Goal: Transaction & Acquisition: Purchase product/service

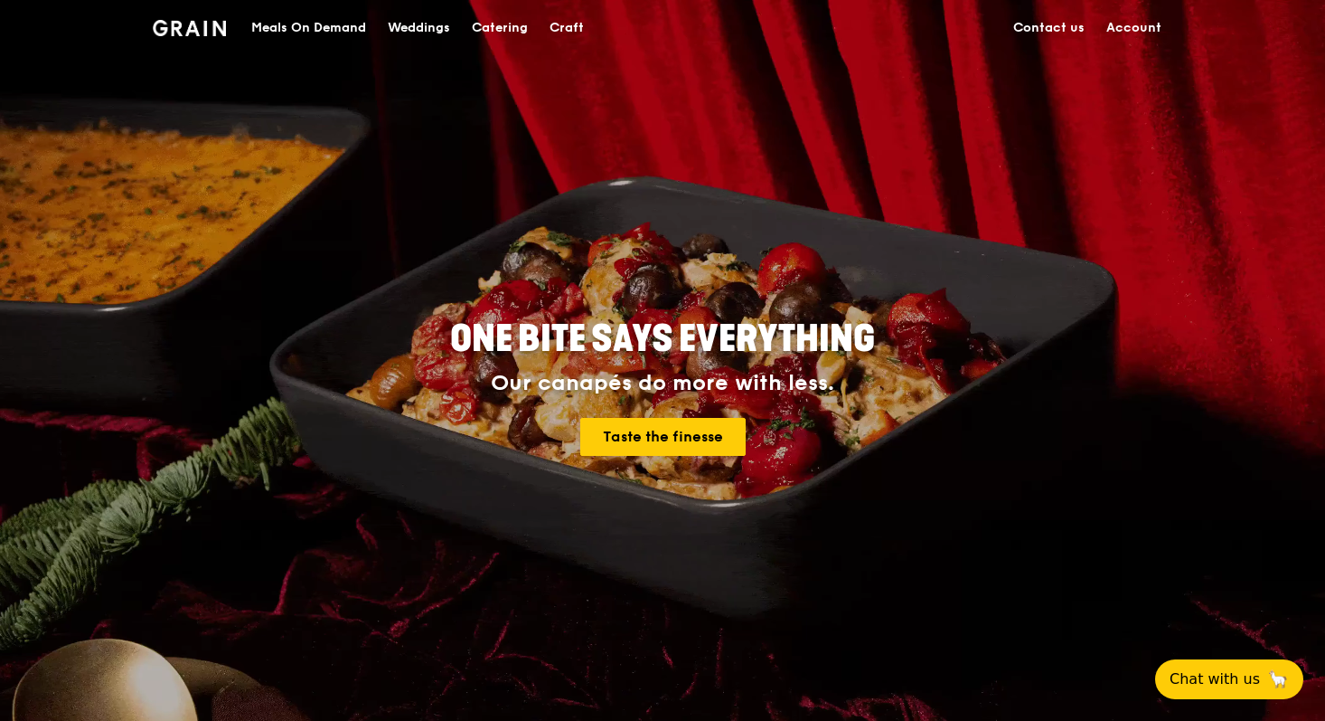
click at [308, 20] on div "Meals On Demand" at bounding box center [308, 28] width 115 height 54
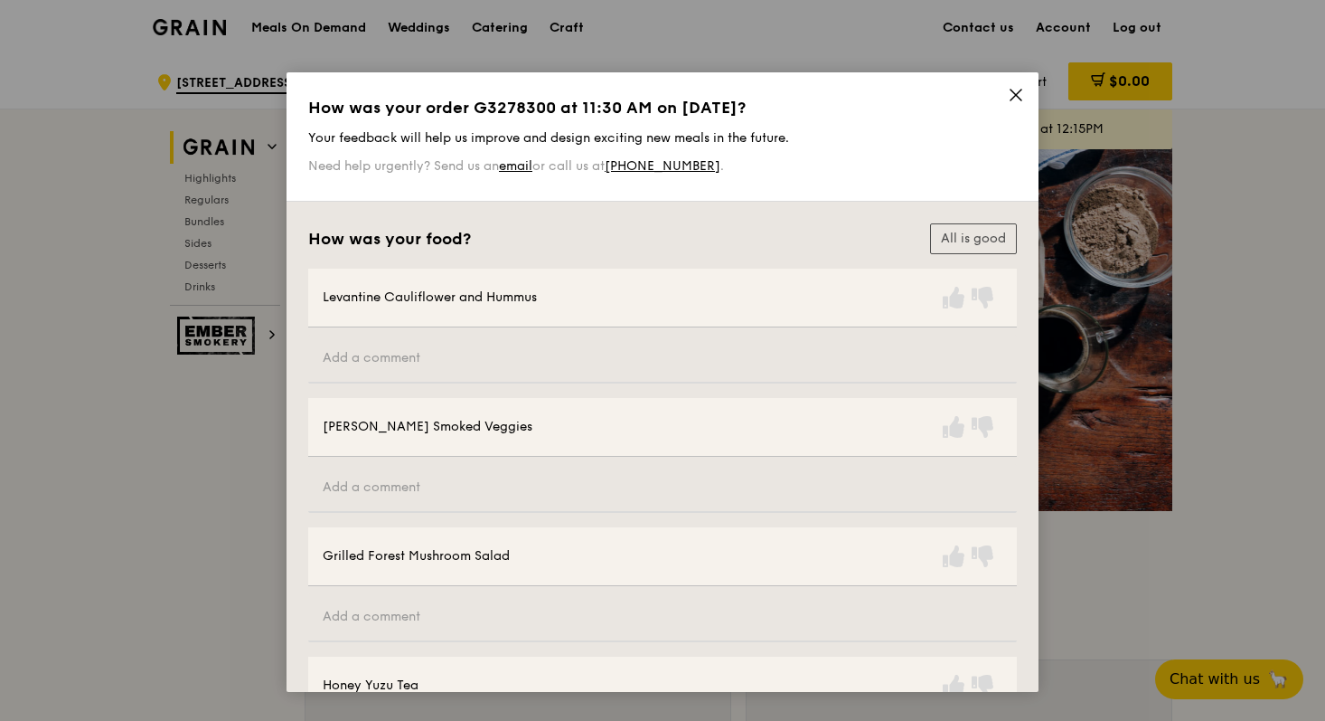
click at [1014, 95] on icon at bounding box center [1016, 95] width 16 height 16
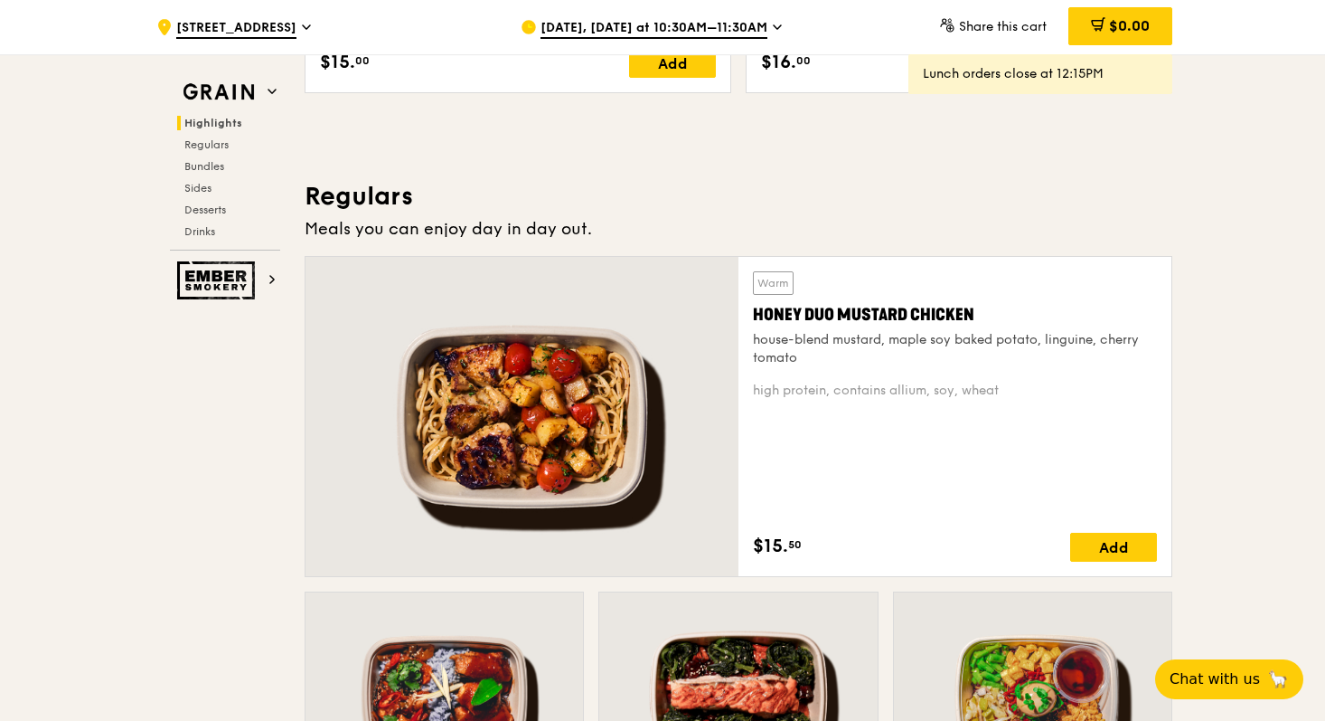
scroll to position [1082, 0]
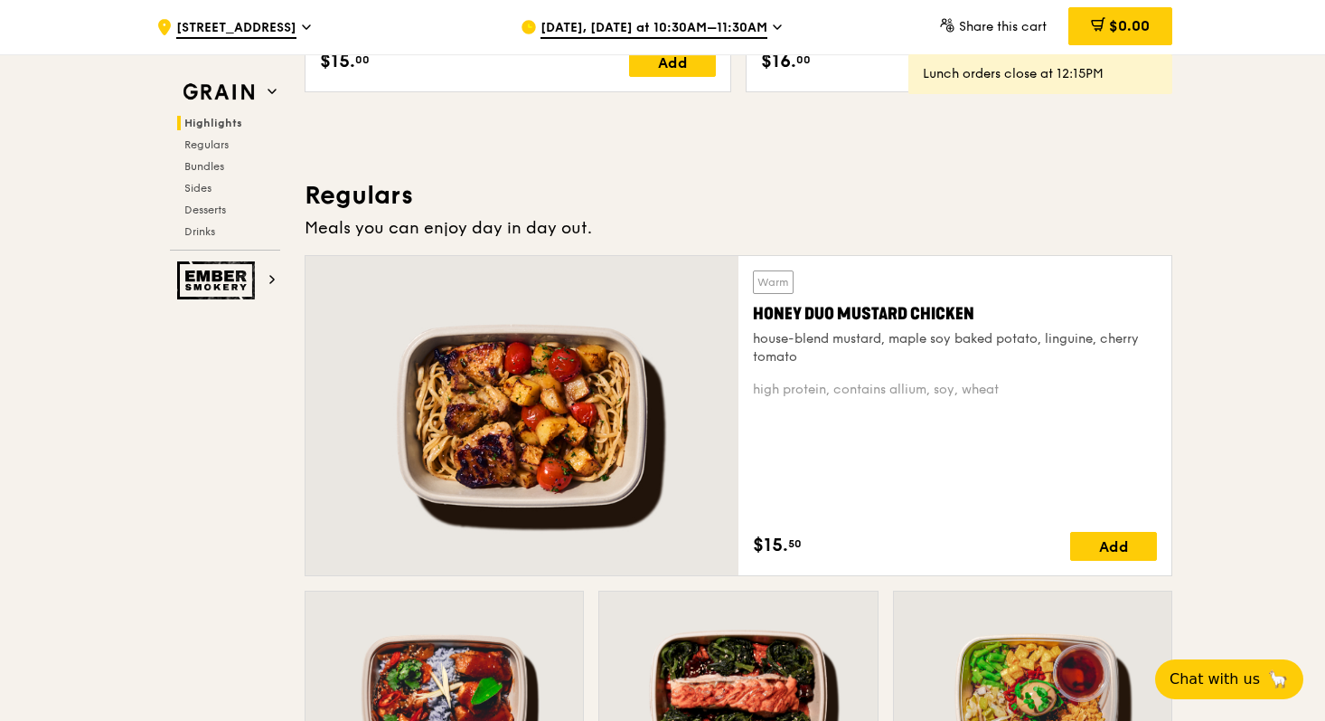
click at [754, 25] on span "[DATE], [DATE] at 10:30AM–11:30AM" at bounding box center [654, 29] width 227 height 20
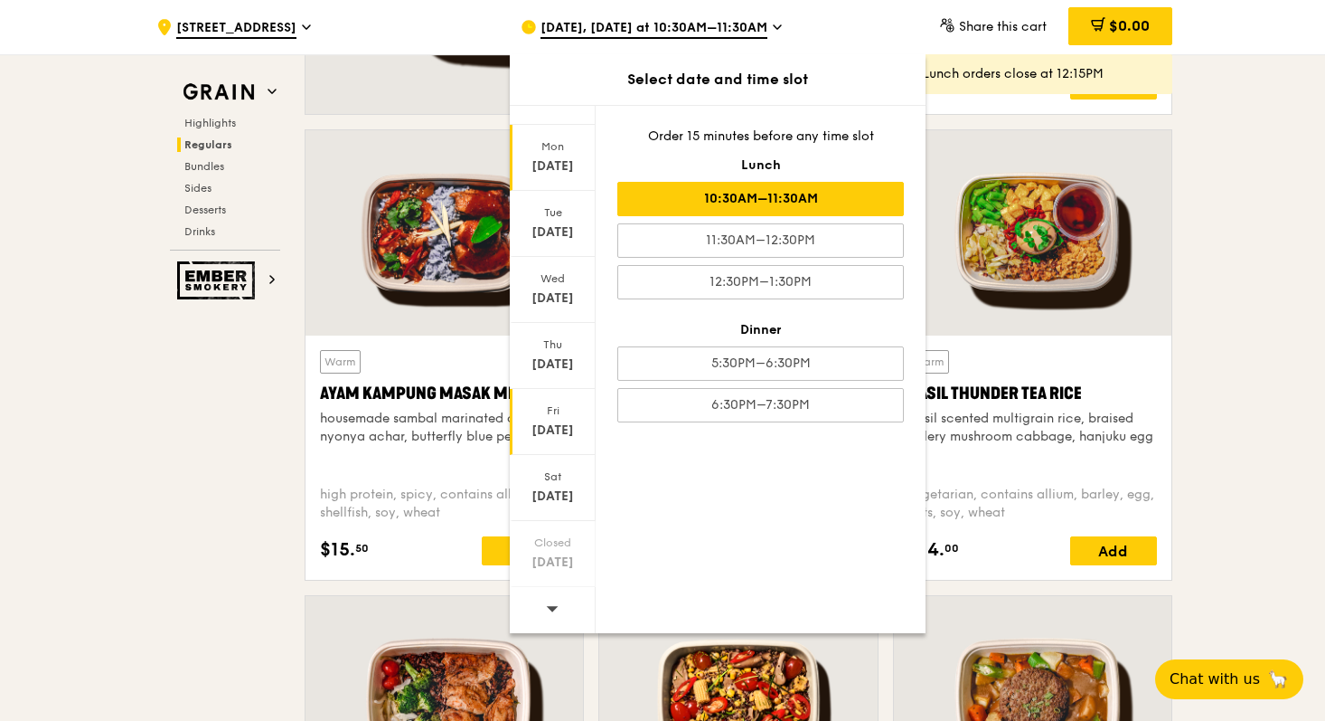
scroll to position [1598, 0]
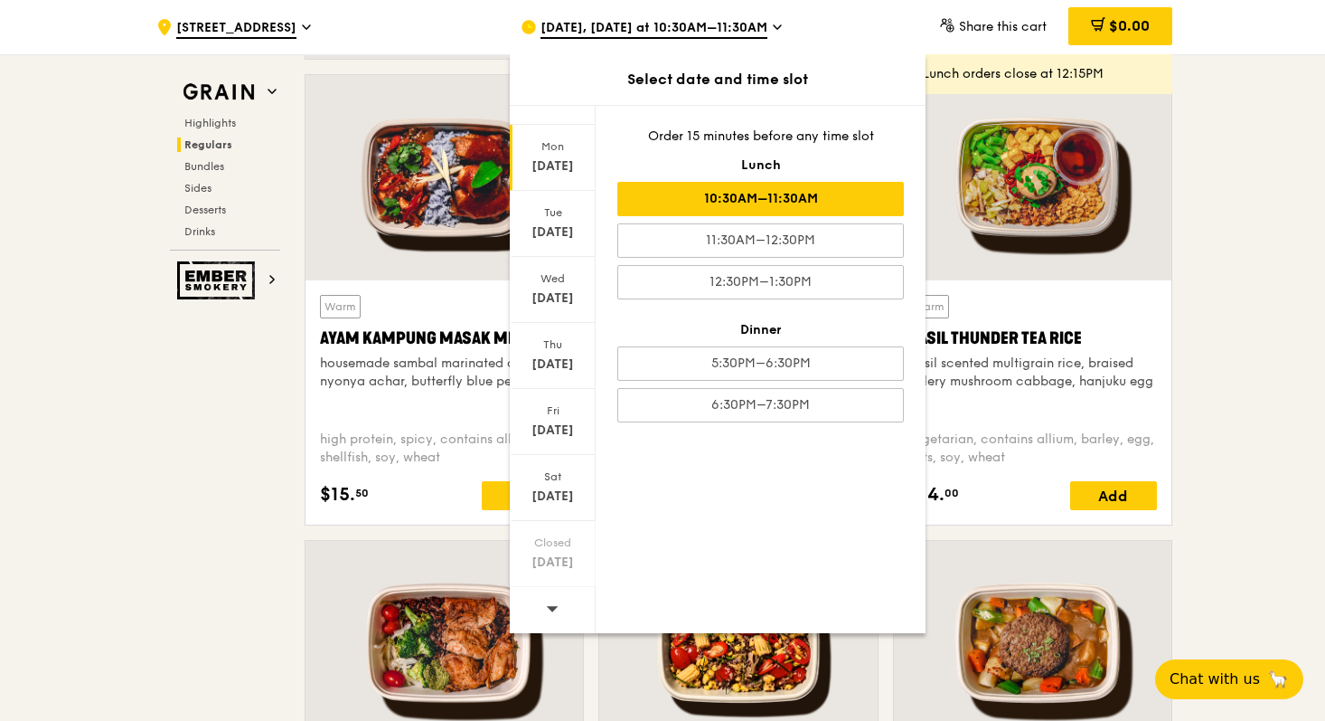
click at [549, 621] on span at bounding box center [552, 608] width 13 height 42
click at [558, 617] on div at bounding box center [553, 610] width 86 height 46
click at [546, 613] on icon at bounding box center [552, 608] width 13 height 14
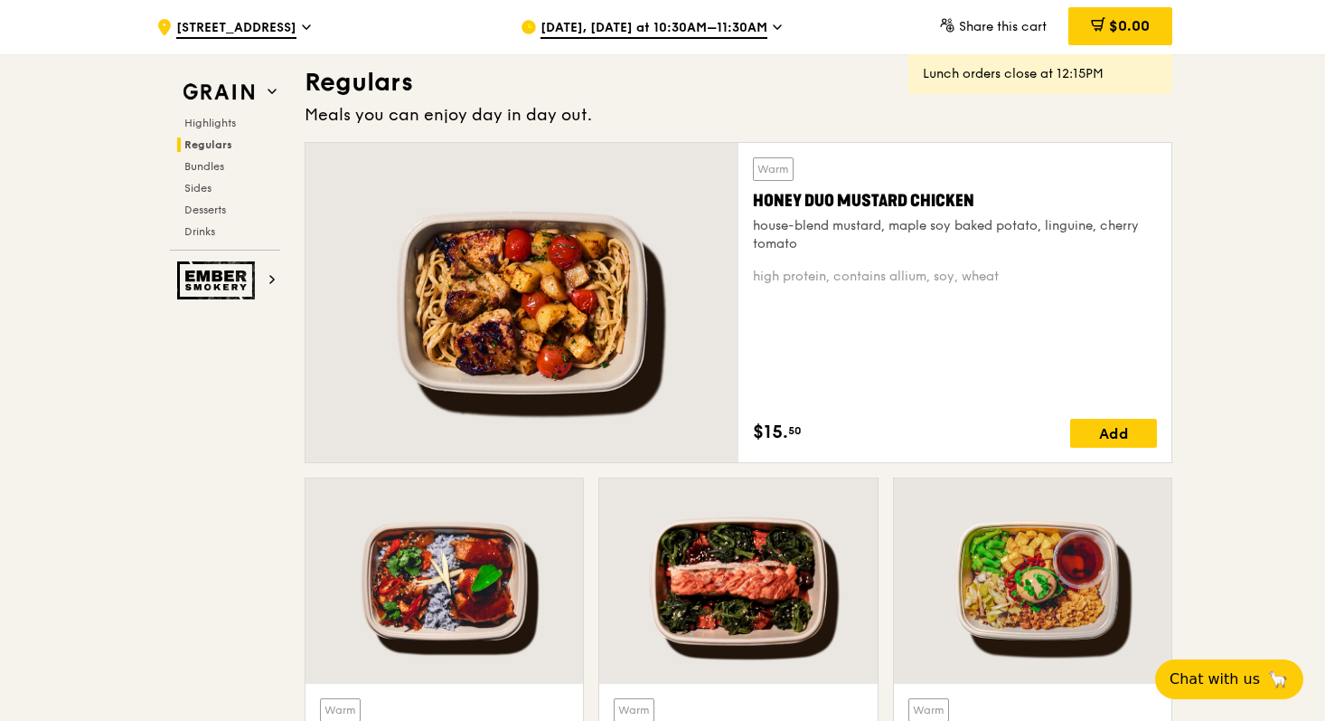
scroll to position [1190, 0]
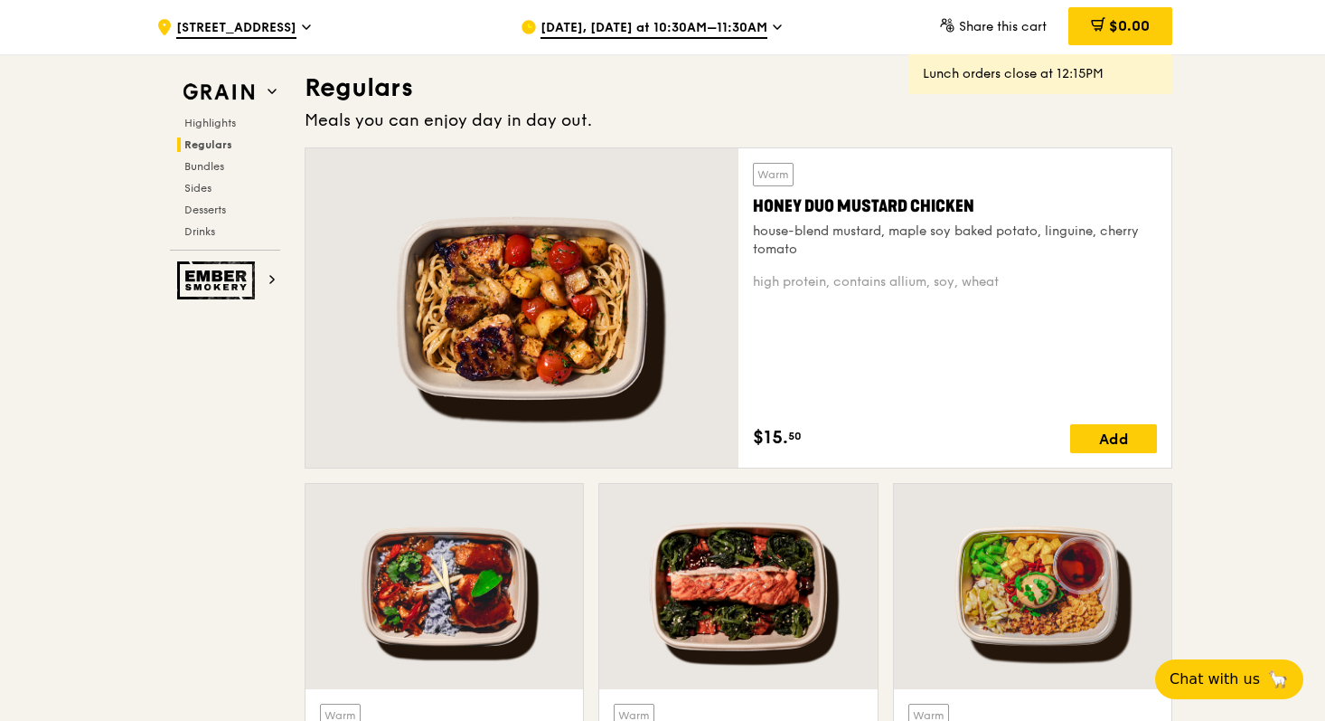
click at [470, 296] on div at bounding box center [522, 307] width 433 height 319
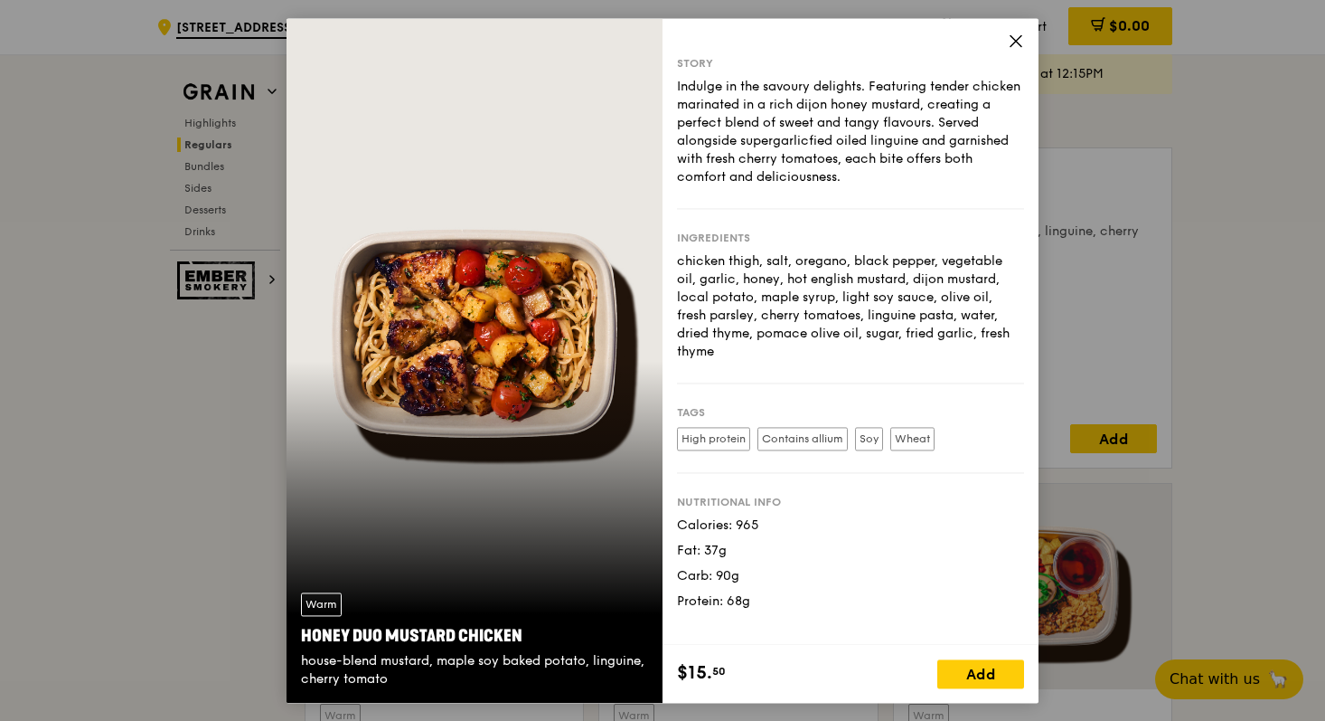
scroll to position [1191, 0]
click at [1013, 36] on icon at bounding box center [1016, 41] width 16 height 16
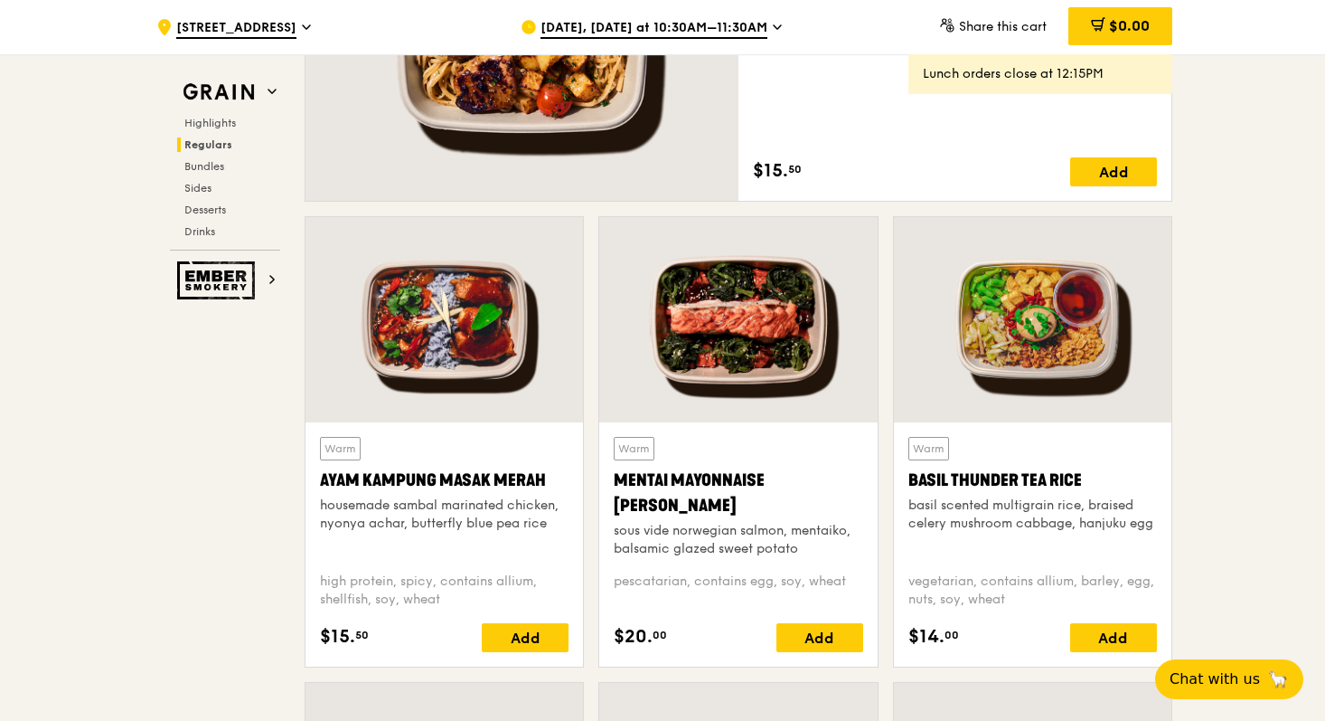
scroll to position [1463, 0]
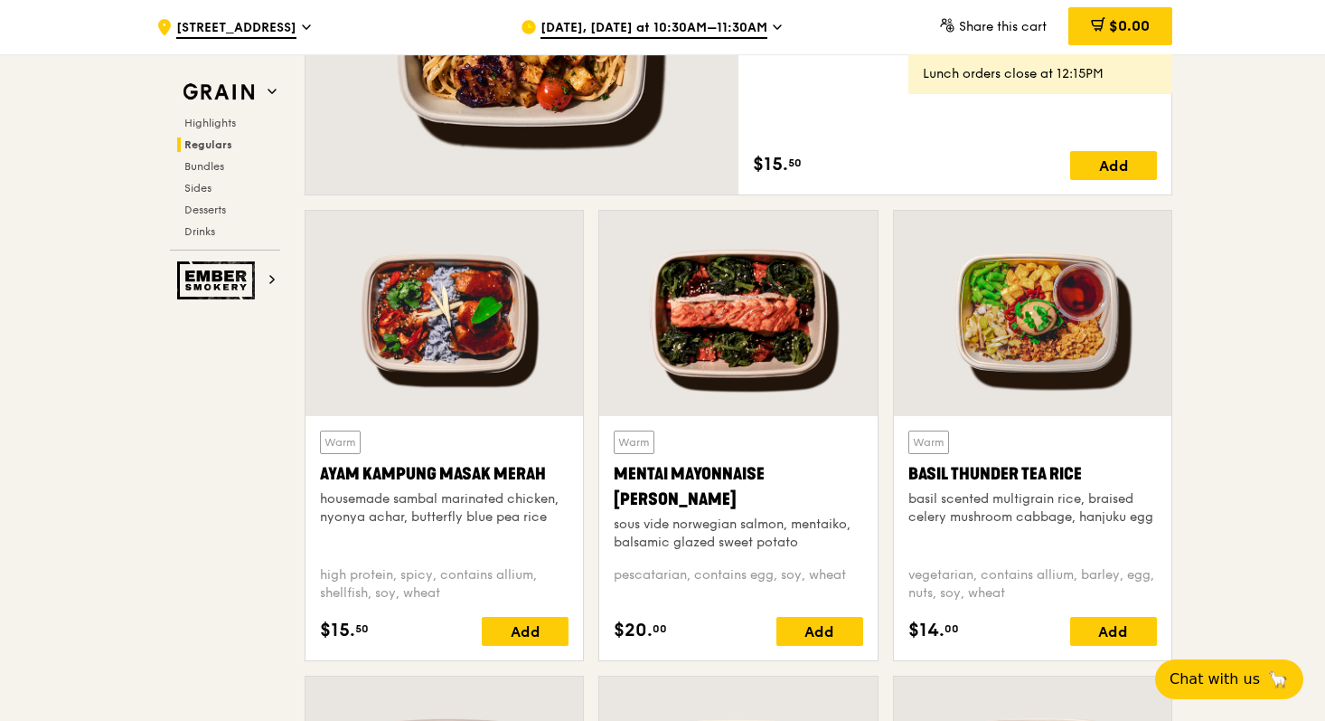
click at [476, 276] on div at bounding box center [445, 313] width 278 height 205
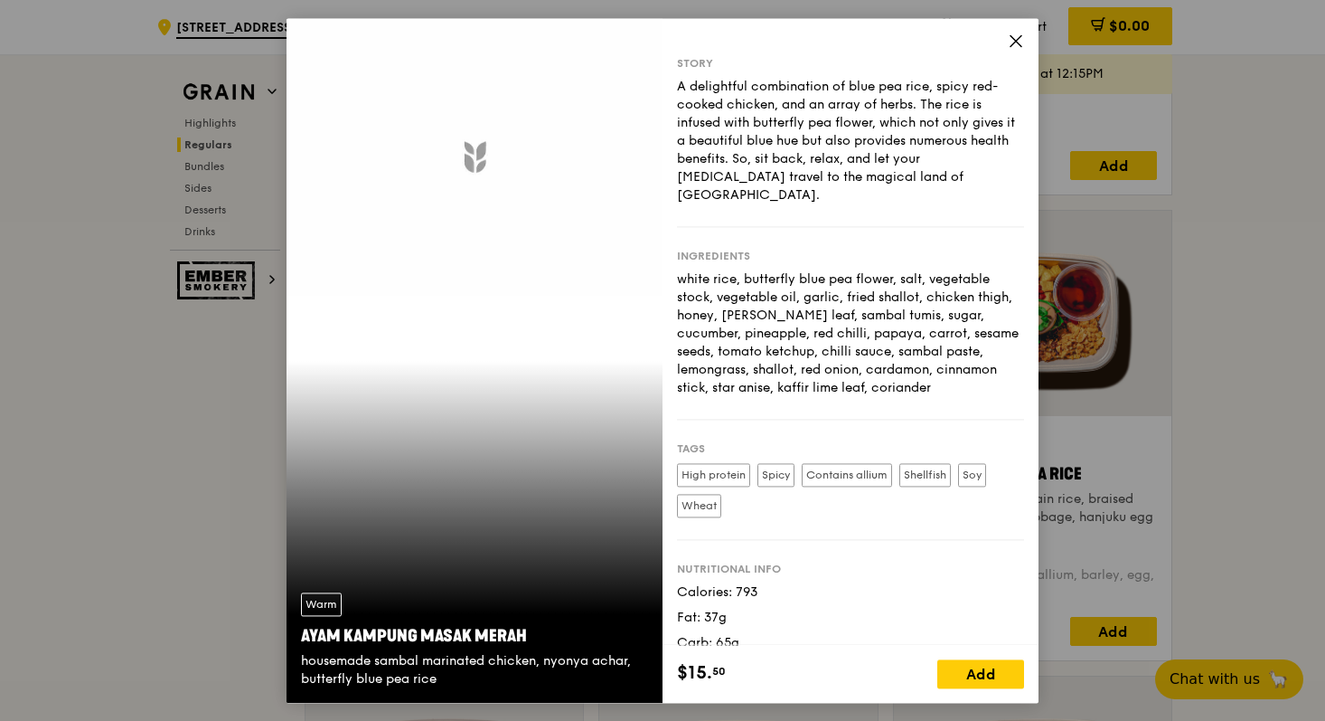
scroll to position [1453, 0]
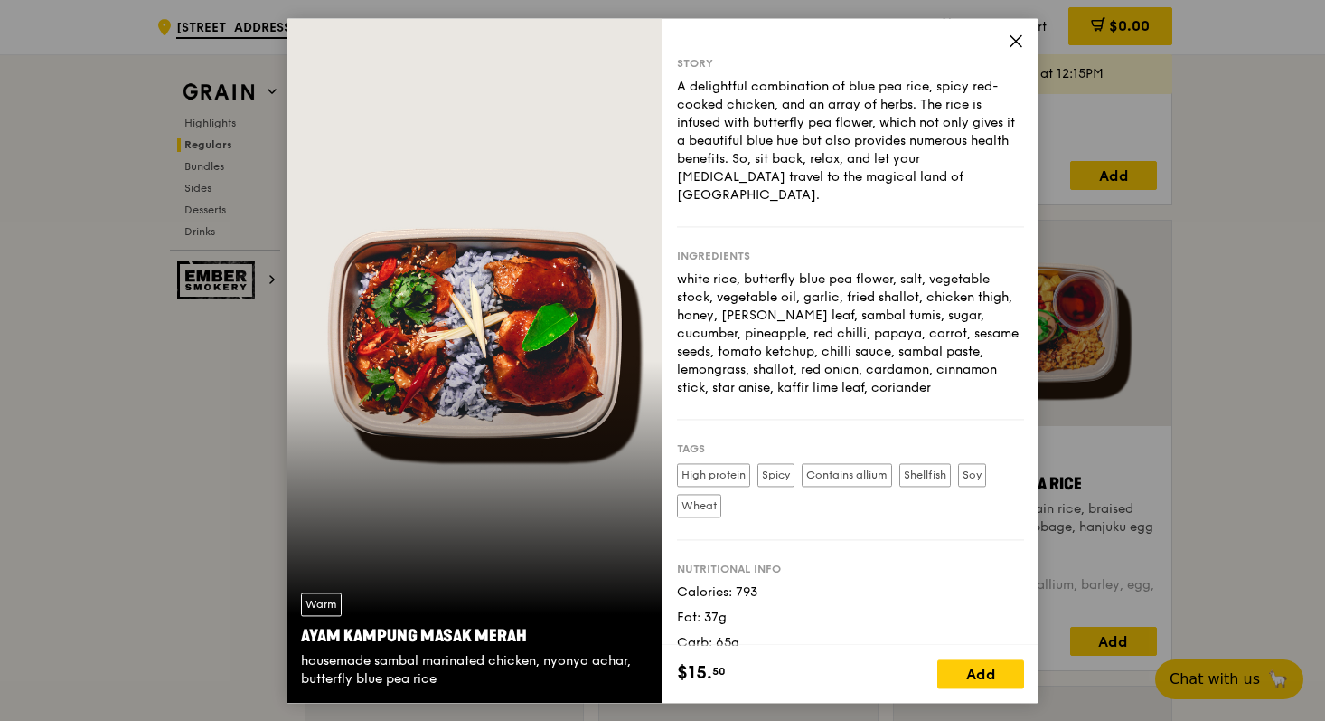
drag, startPoint x: 1036, startPoint y: 36, endPoint x: 1027, endPoint y: 34, distance: 9.2
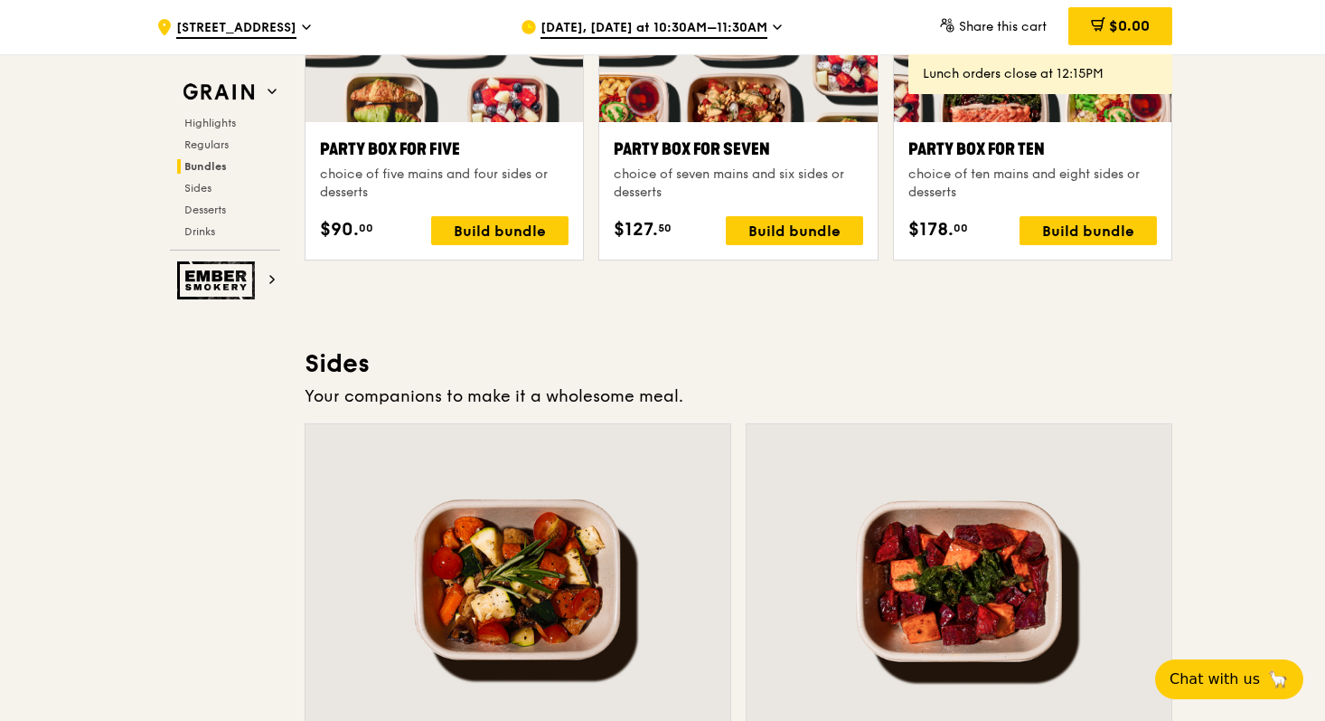
scroll to position [3721, 0]
